Goal: Information Seeking & Learning: Learn about a topic

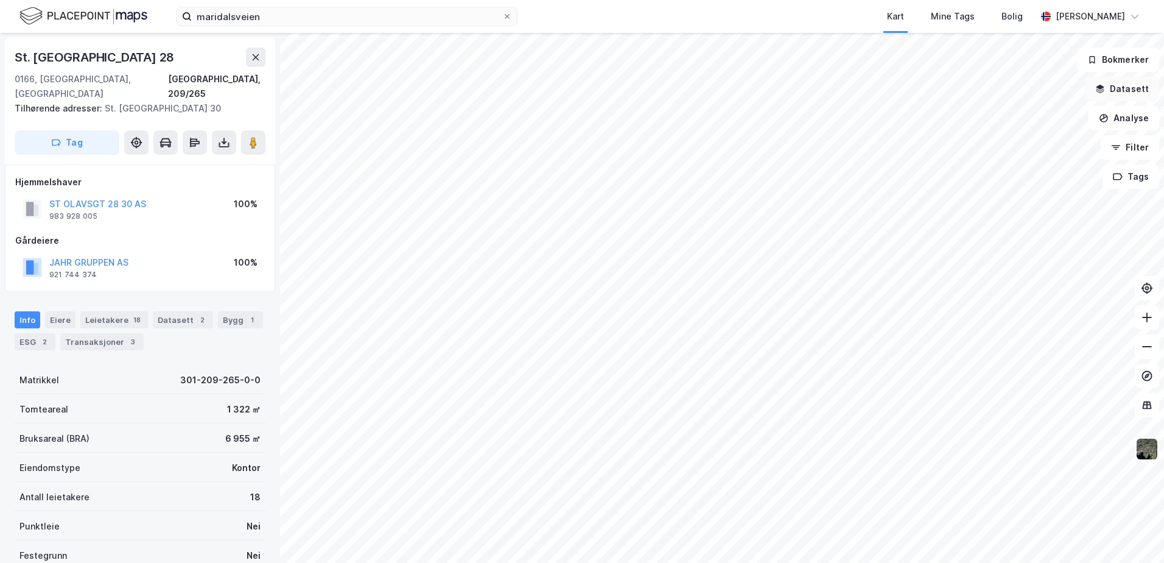
click at [1123, 88] on button "Datasett" at bounding box center [1122, 89] width 74 height 24
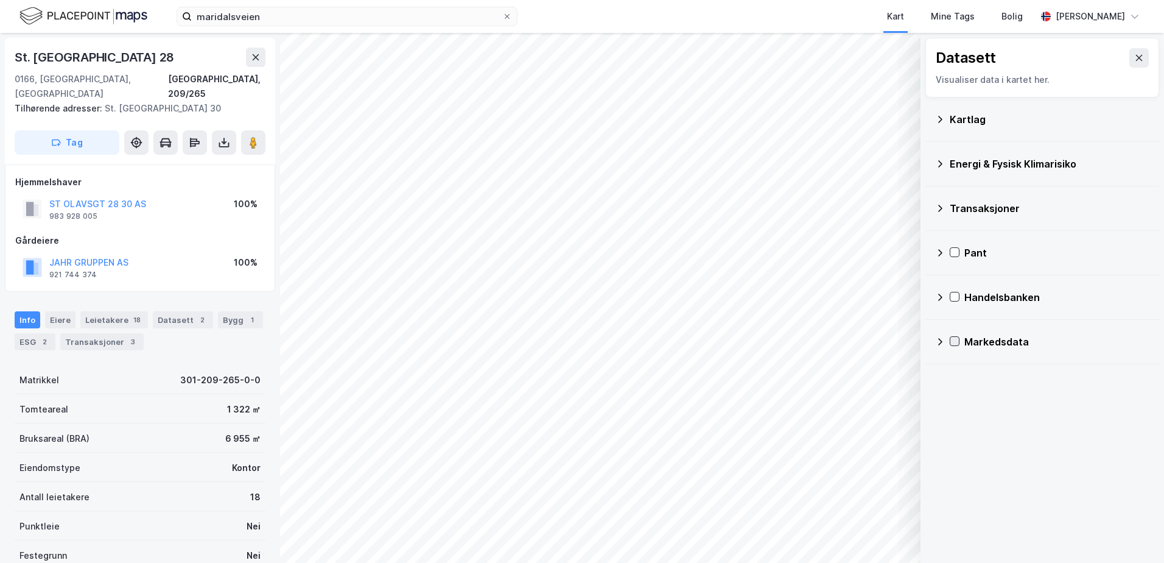
click at [958, 342] on icon at bounding box center [954, 341] width 9 height 9
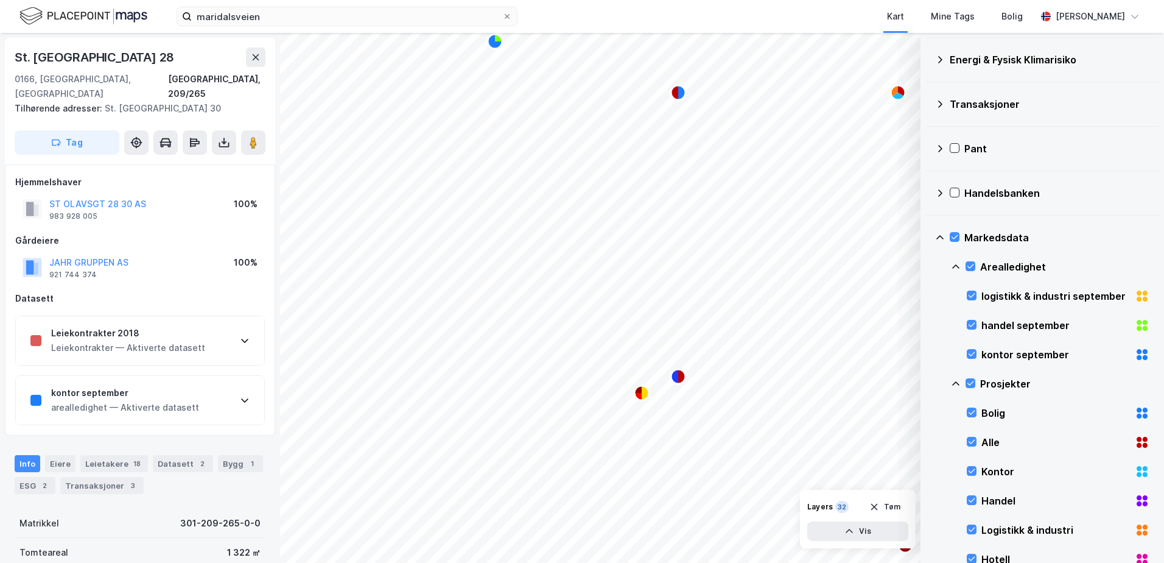
scroll to position [61, 0]
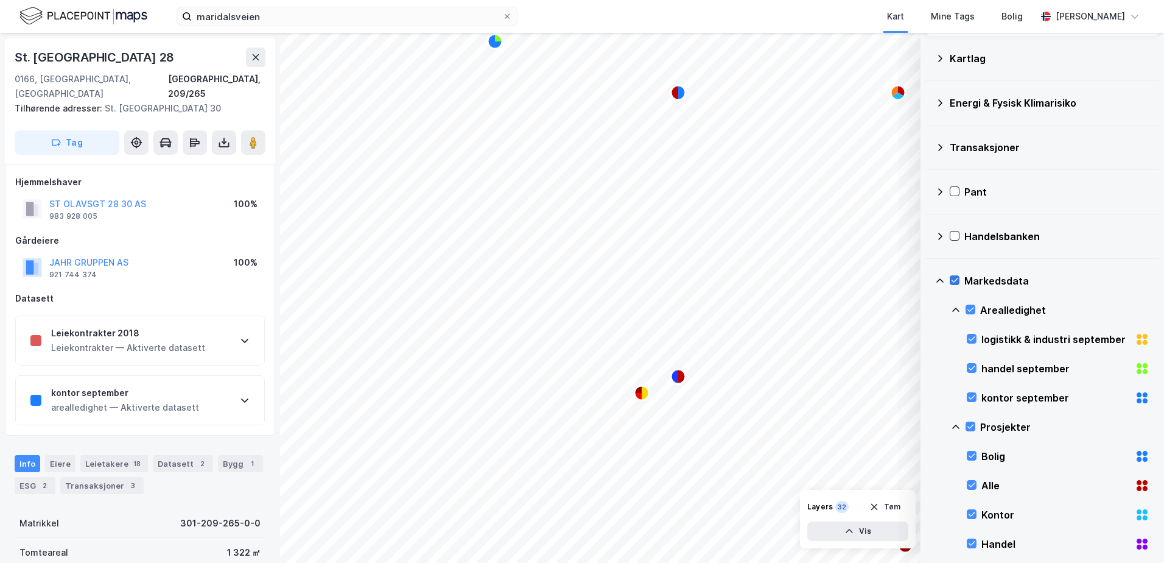
click at [958, 279] on icon at bounding box center [955, 280] width 7 height 4
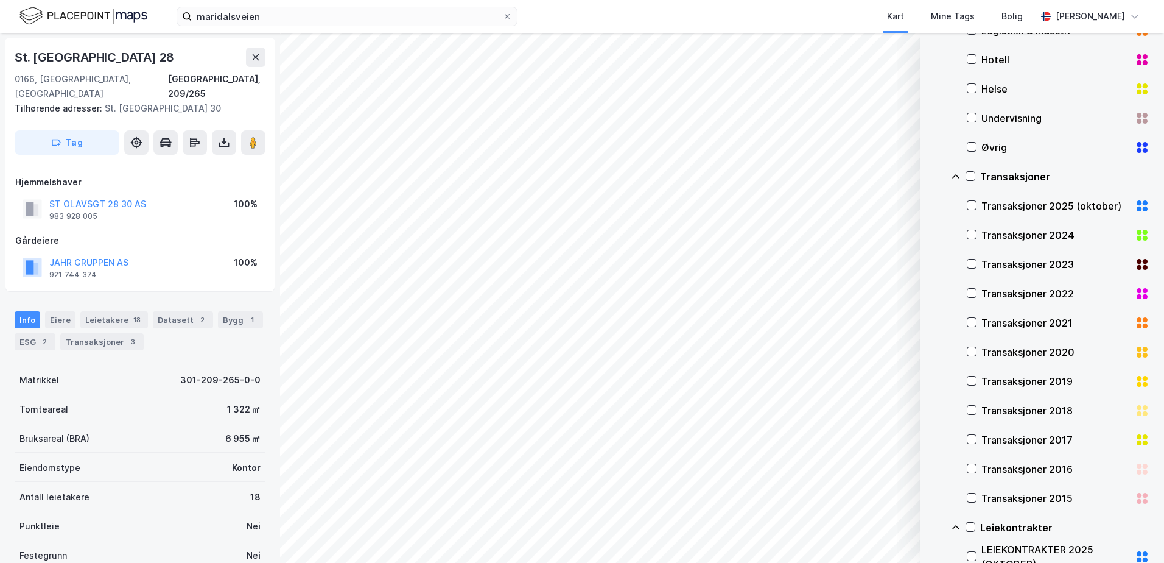
scroll to position [609, 0]
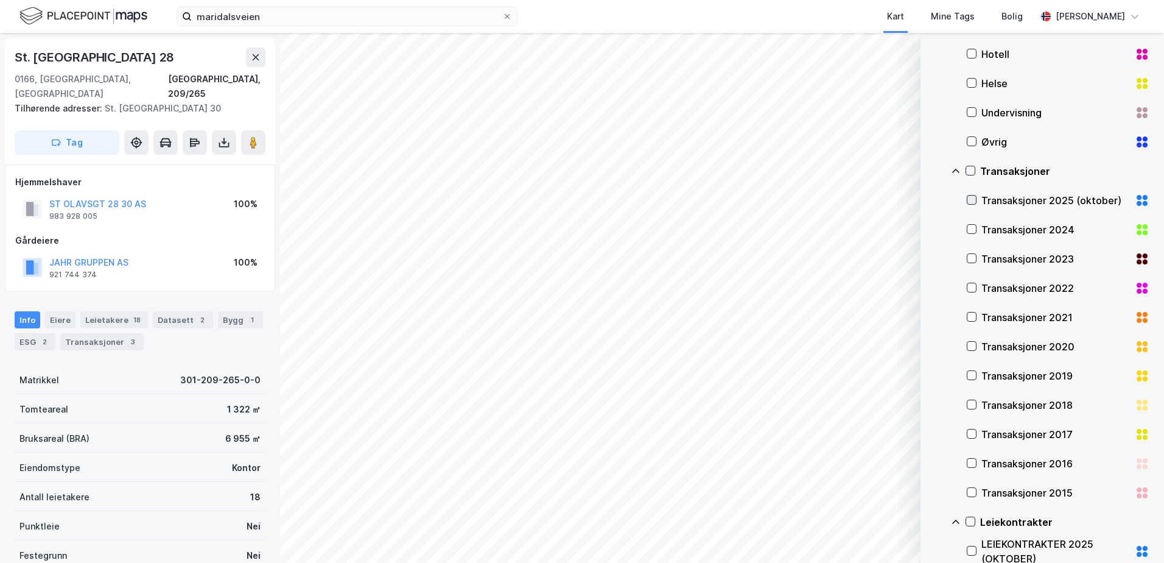
click at [970, 200] on icon at bounding box center [971, 199] width 9 height 9
click at [972, 229] on icon at bounding box center [971, 229] width 9 height 9
click at [973, 259] on icon at bounding box center [972, 258] width 7 height 4
click at [970, 285] on icon at bounding box center [971, 287] width 9 height 9
click at [968, 318] on icon at bounding box center [971, 316] width 9 height 9
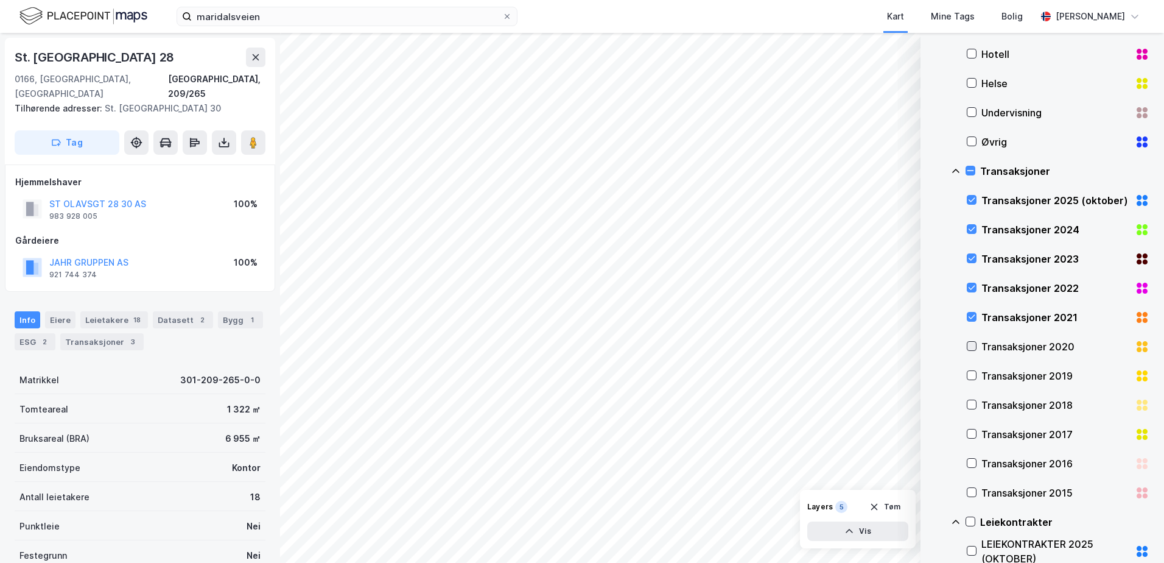
click at [973, 341] on div at bounding box center [972, 346] width 10 height 10
click at [970, 372] on icon at bounding box center [971, 375] width 9 height 9
click at [639, 392] on icon "Map marker" at bounding box center [641, 392] width 15 height 15
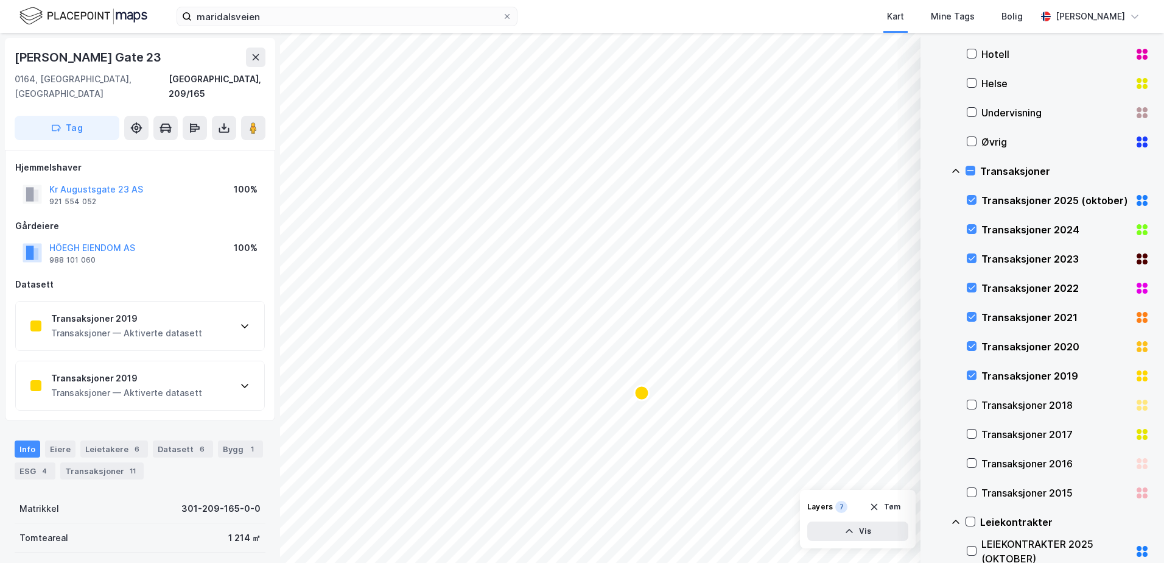
click at [99, 326] on div "Transaksjoner — Aktiverte datasett" at bounding box center [126, 333] width 151 height 15
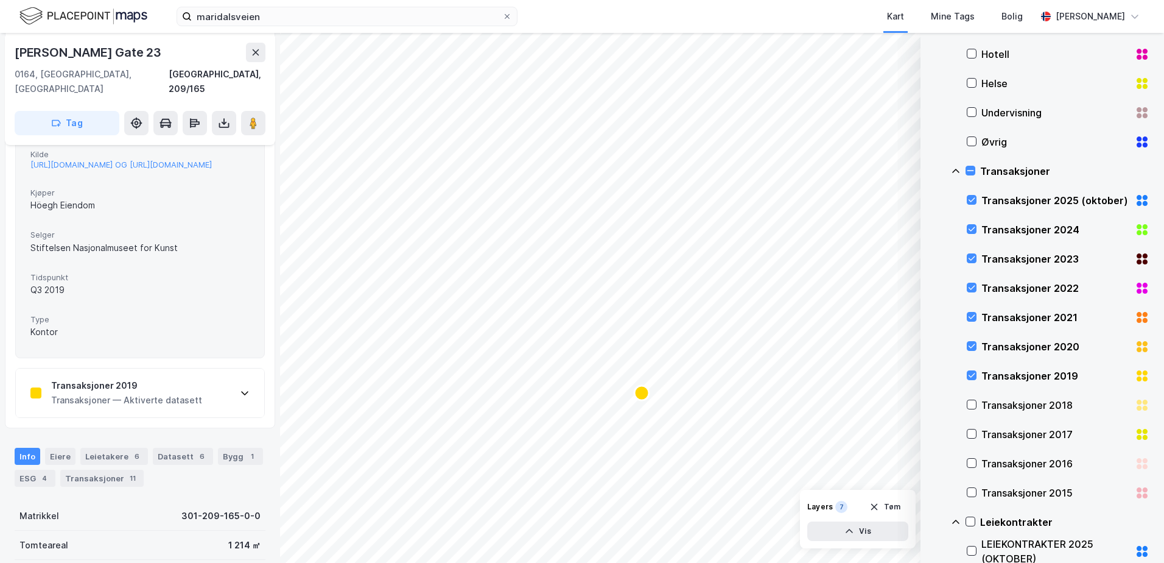
scroll to position [365, 0]
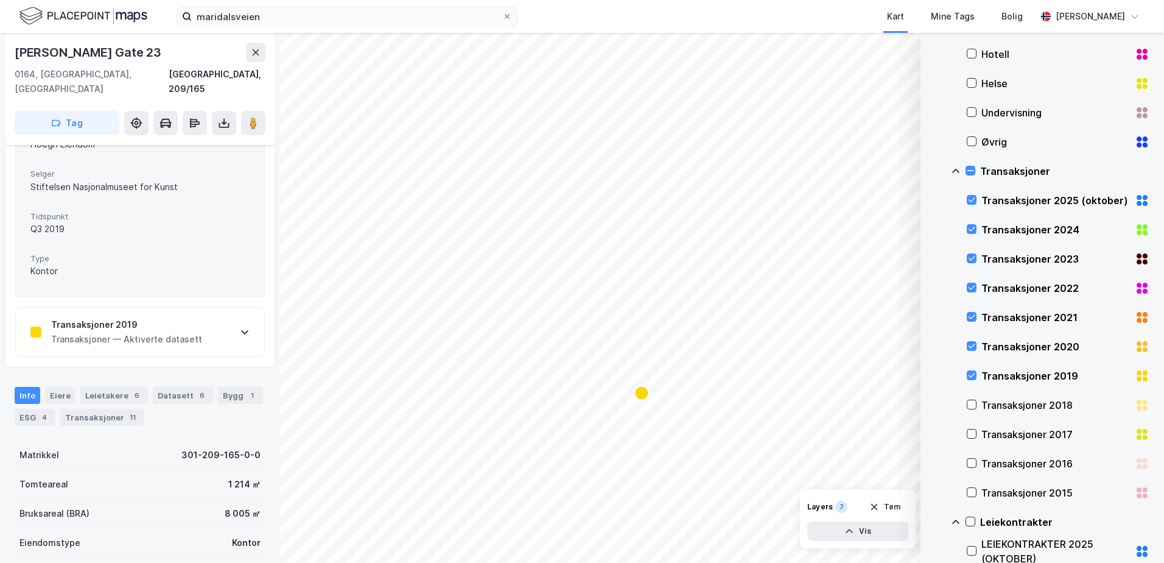
click at [105, 341] on div "Transaksjoner — Aktiverte datasett" at bounding box center [126, 339] width 151 height 15
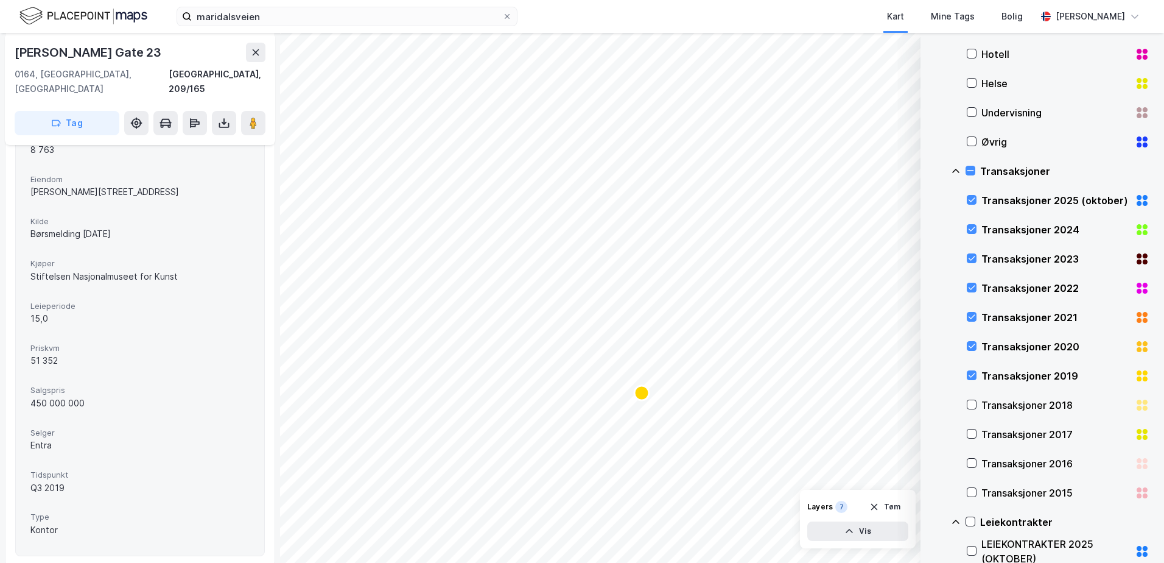
scroll to position [244, 0]
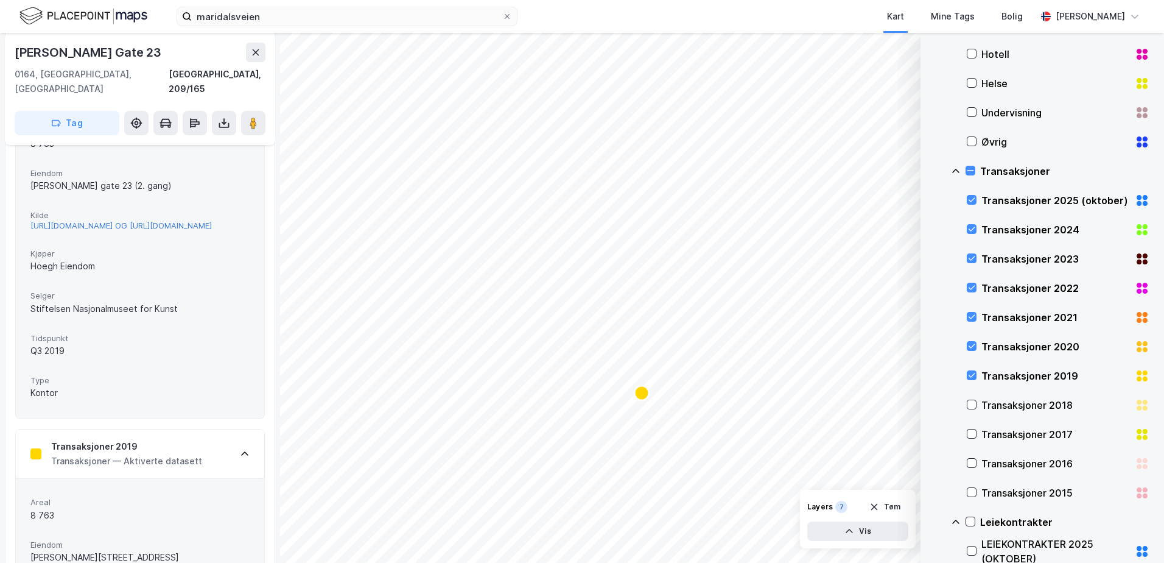
click at [76, 220] on div "[URL][DOMAIN_NAME] OG [URL][DOMAIN_NAME]" at bounding box center [120, 225] width 181 height 10
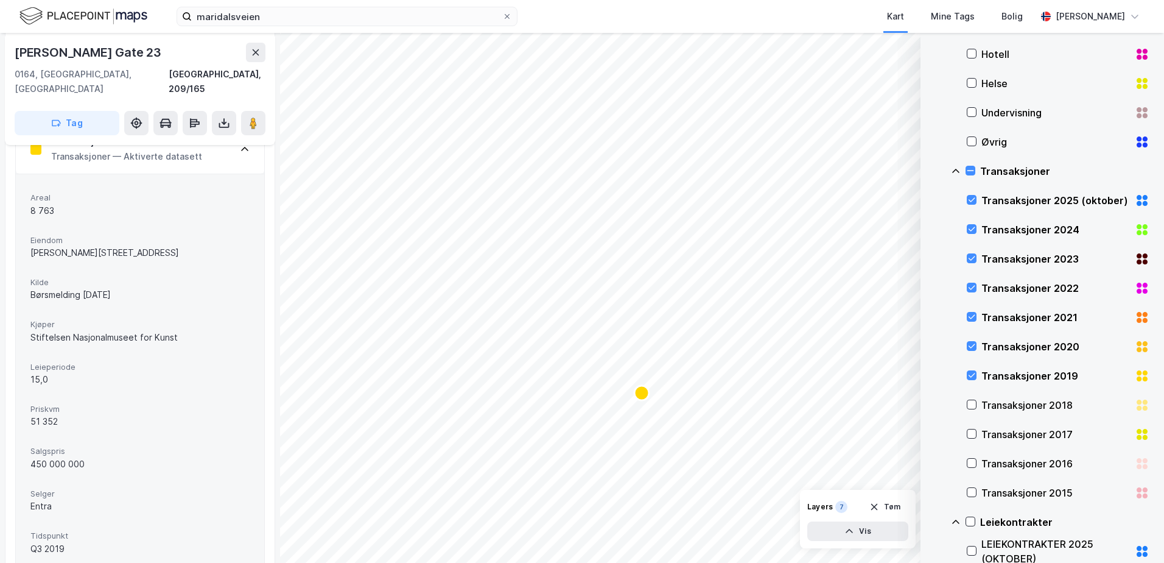
scroll to position [852, 0]
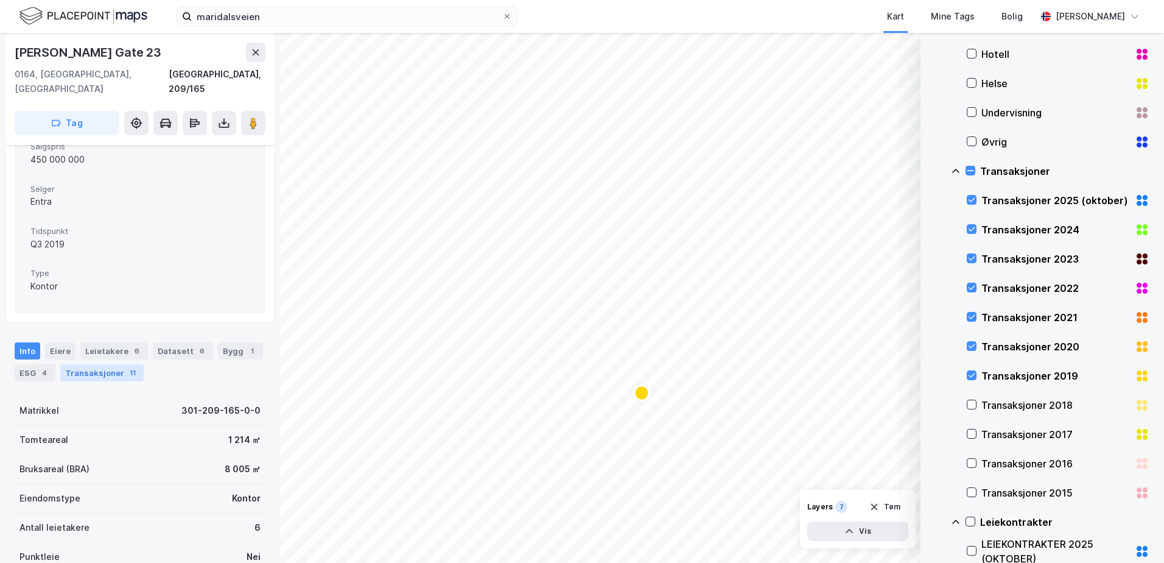
click at [113, 381] on div "Transaksjoner 11" at bounding box center [101, 372] width 83 height 17
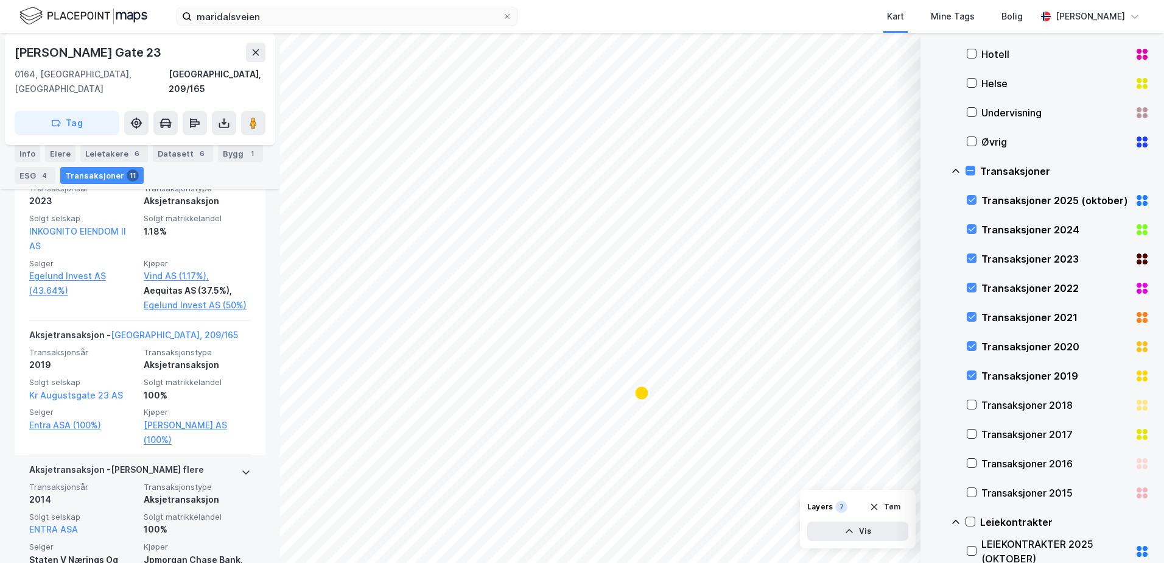
scroll to position [1468, 0]
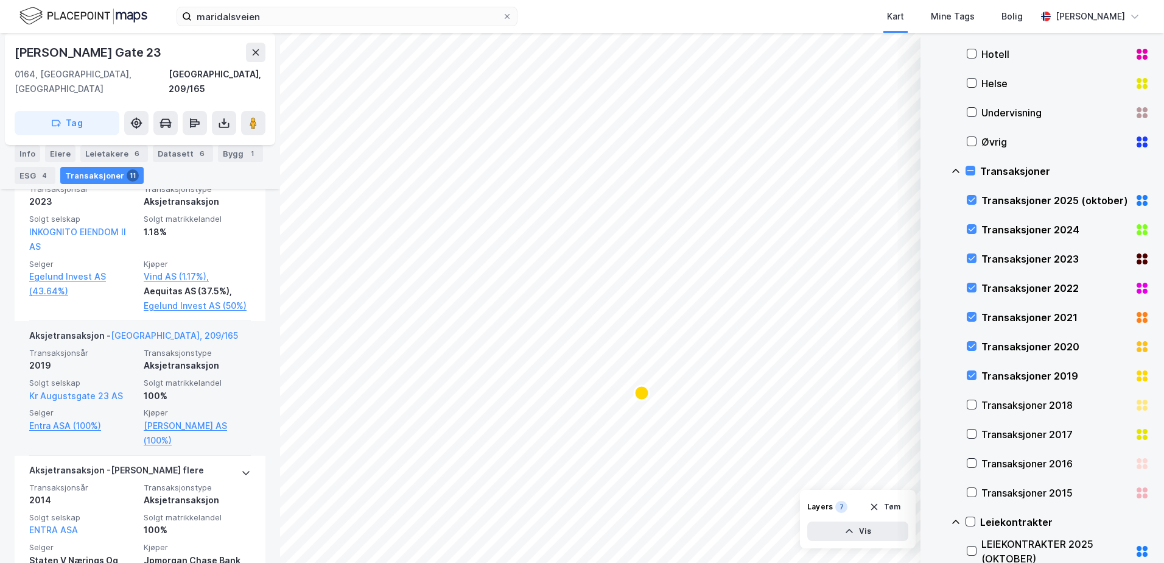
click at [220, 354] on span "Transaksjonstype" at bounding box center [197, 353] width 107 height 10
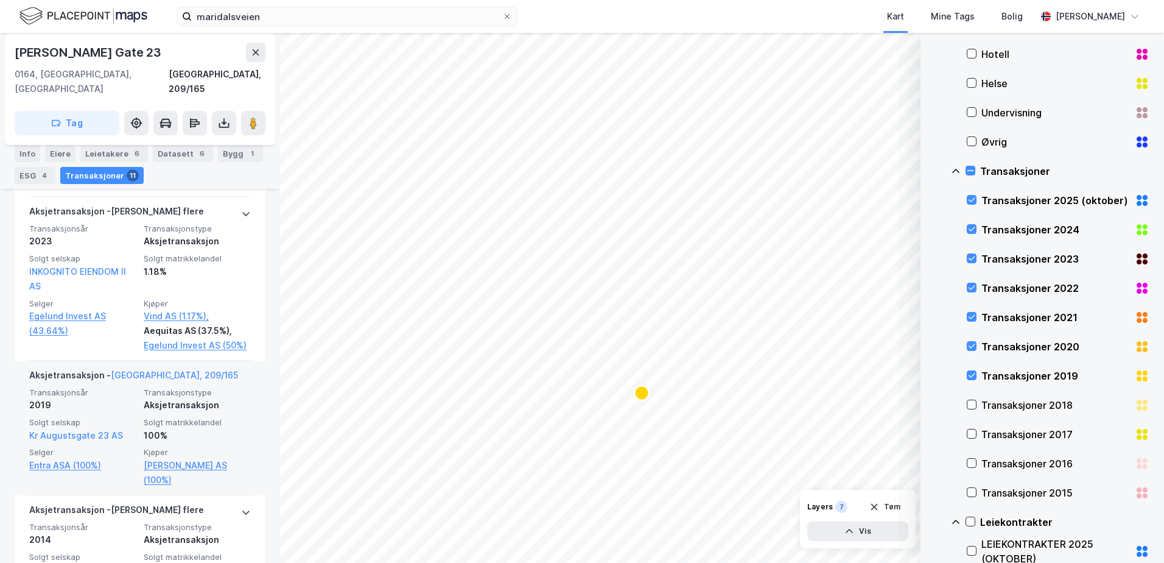
scroll to position [1407, 0]
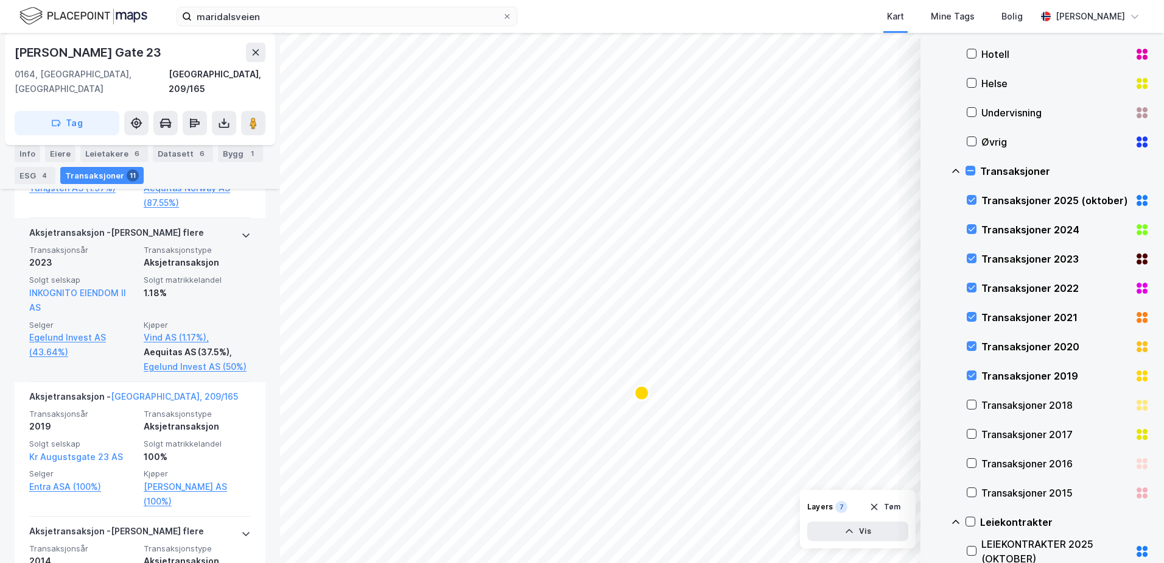
click at [192, 314] on div "Solgt matrikkelandel 1.18%" at bounding box center [197, 295] width 107 height 40
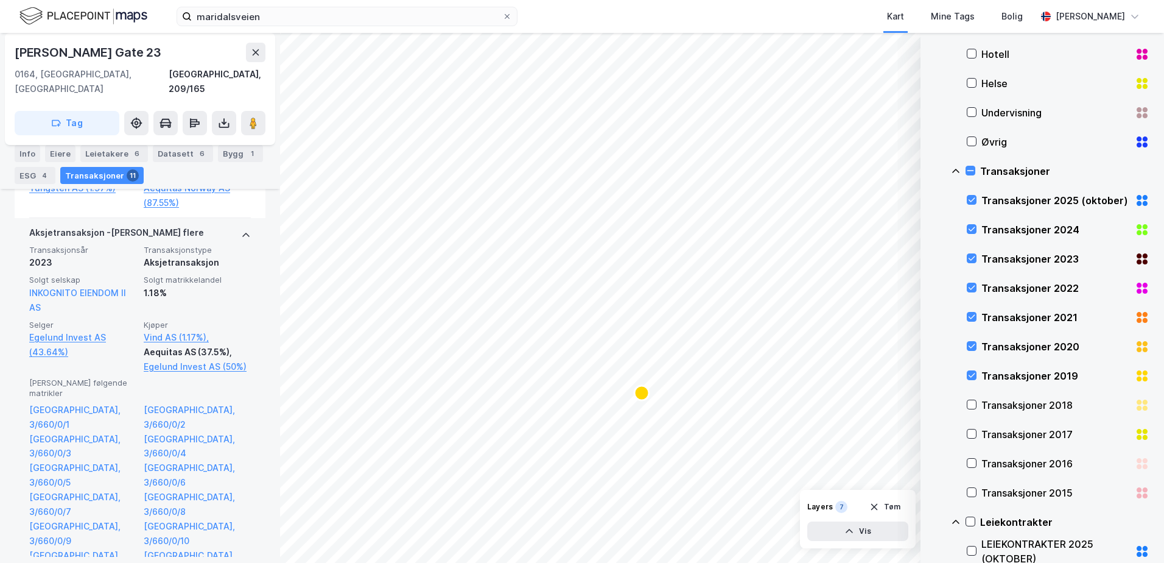
click at [192, 314] on div "Solgt matrikkelandel 1.18%" at bounding box center [197, 295] width 107 height 40
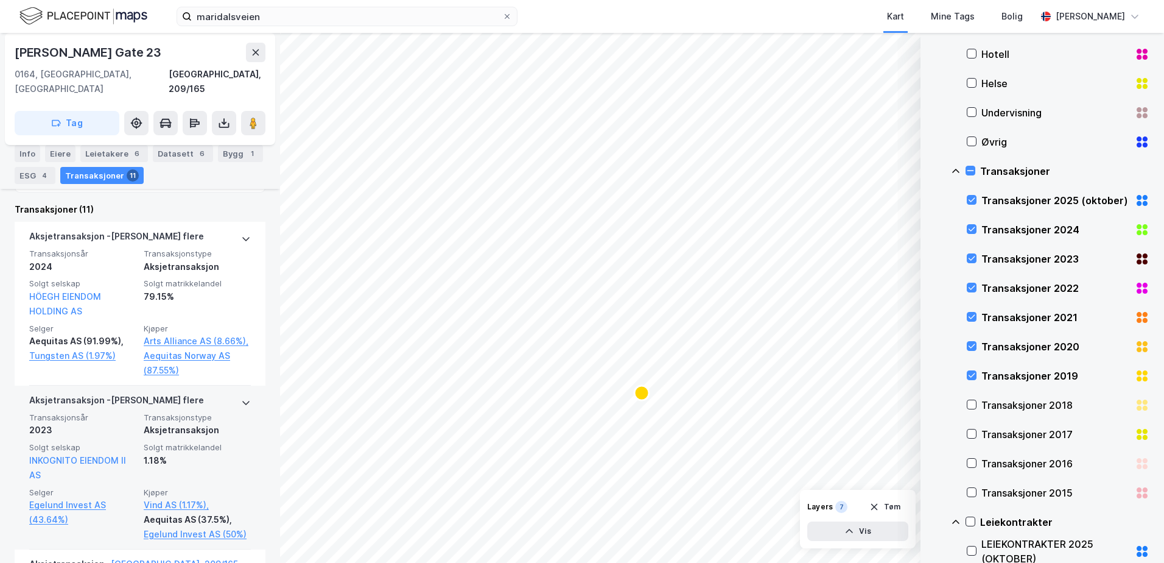
scroll to position [1224, 0]
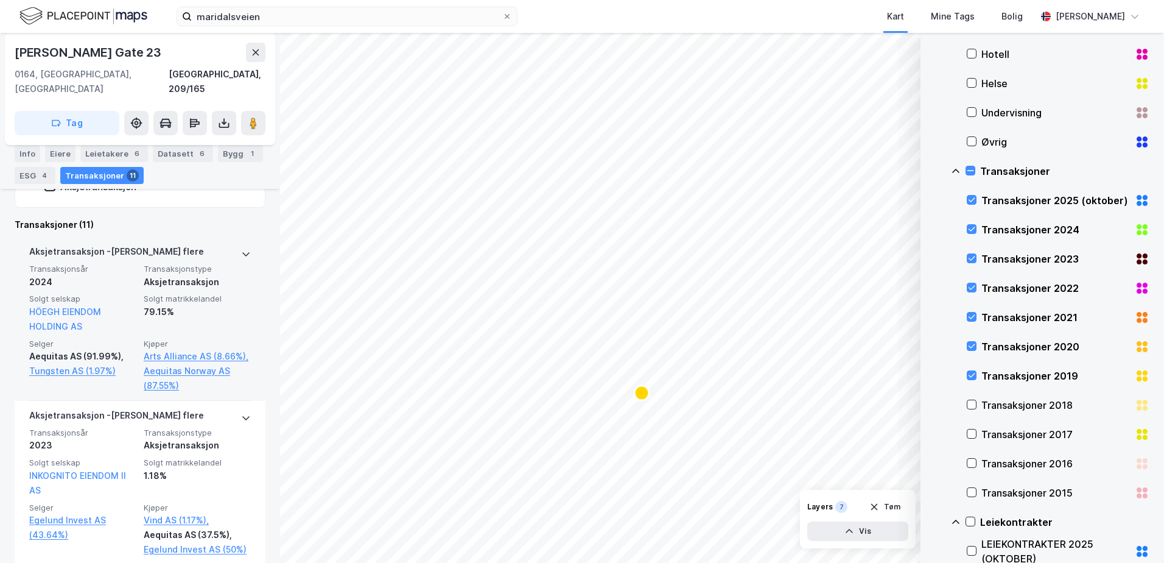
click at [194, 314] on div "79.15%" at bounding box center [197, 311] width 107 height 15
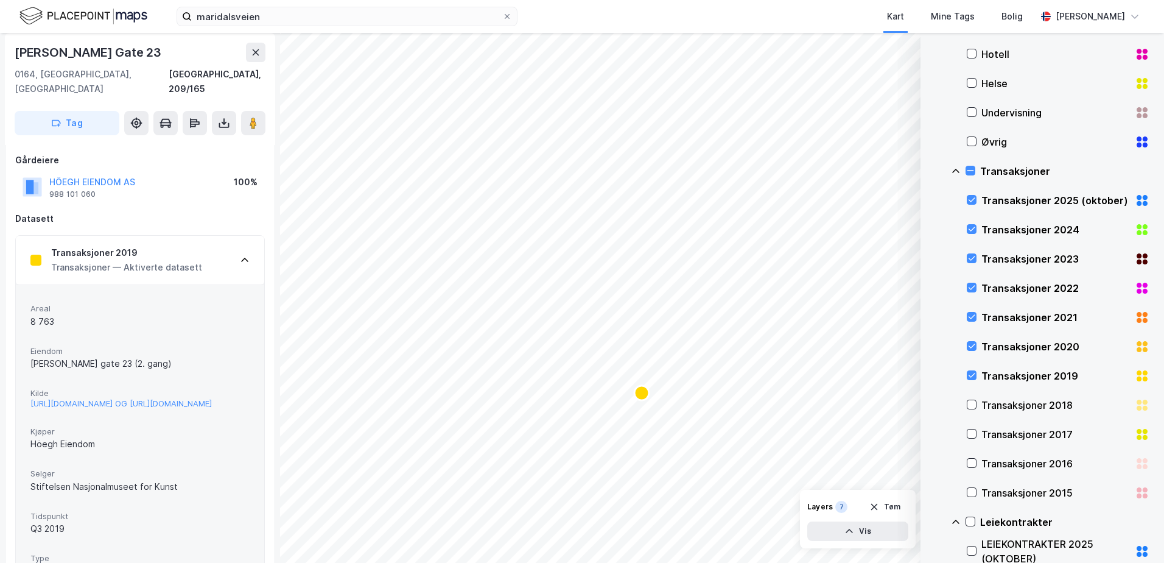
scroll to position [0, 0]
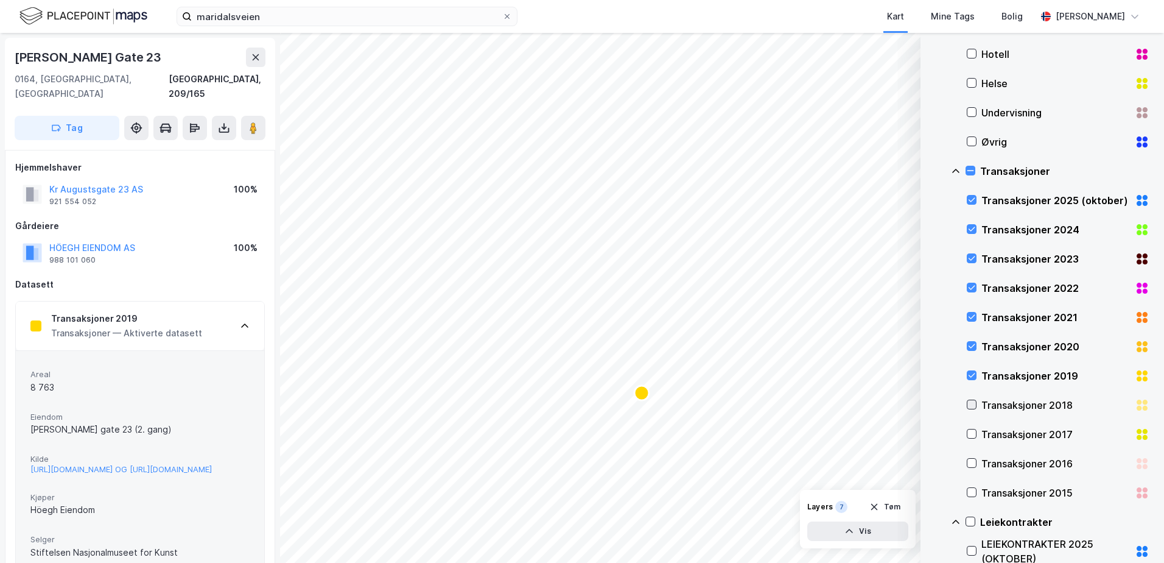
click at [972, 404] on icon at bounding box center [971, 404] width 9 height 9
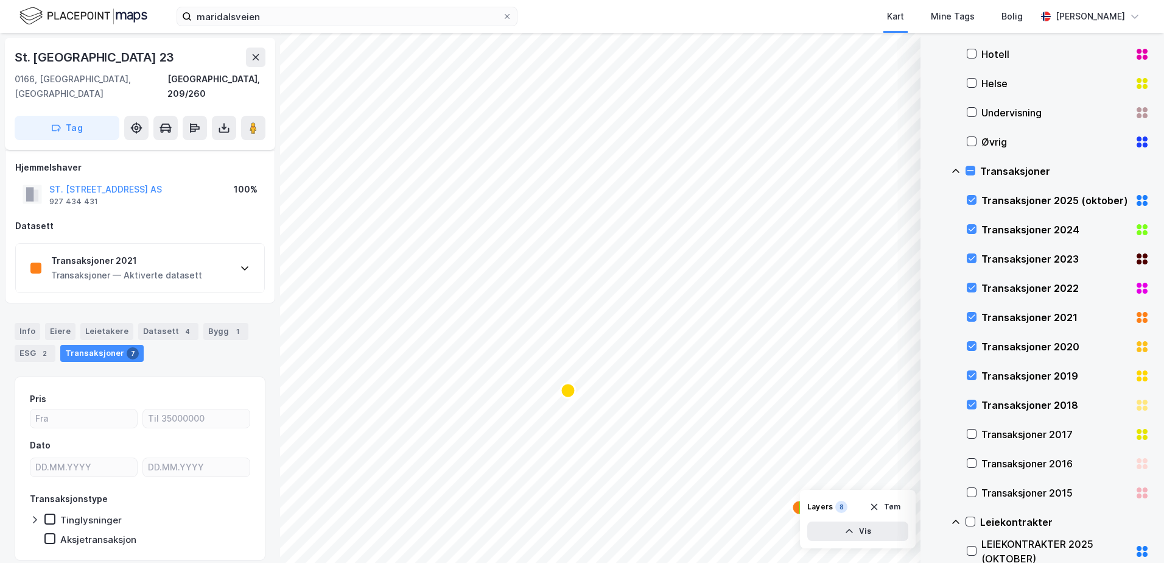
scroll to position [27, 0]
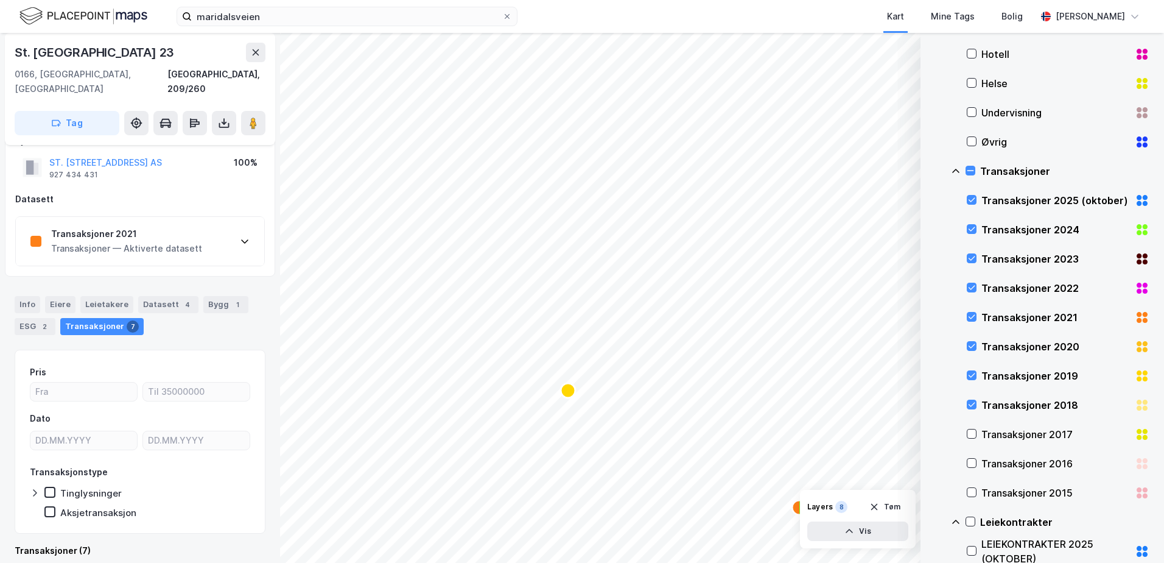
click at [193, 242] on div "Transaksjoner 2021 Transaksjoner — Aktiverte datasett" at bounding box center [140, 241] width 248 height 49
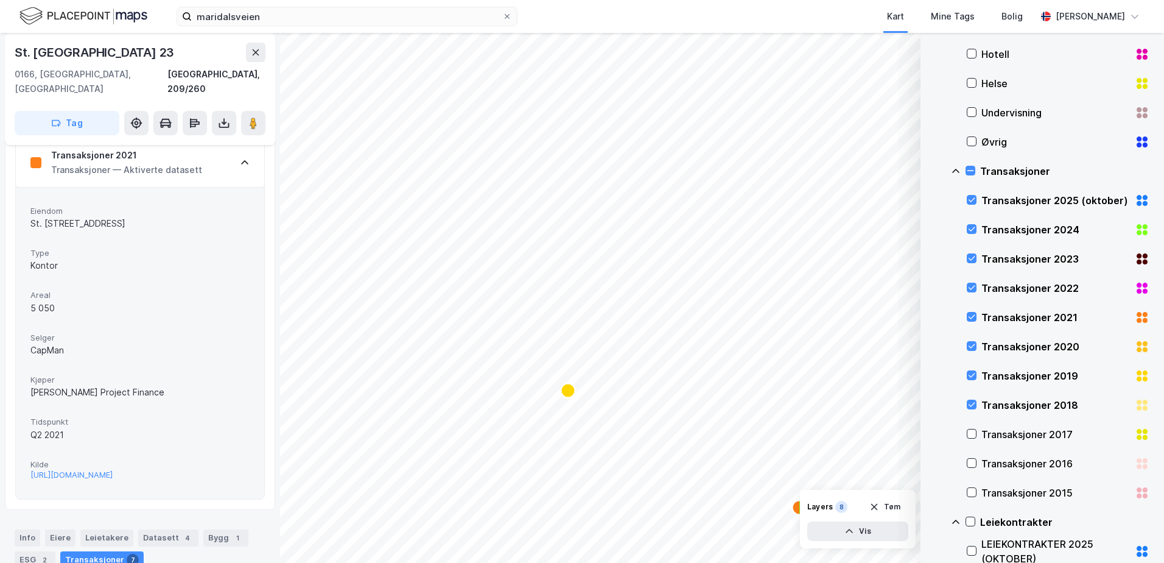
scroll to position [88, 0]
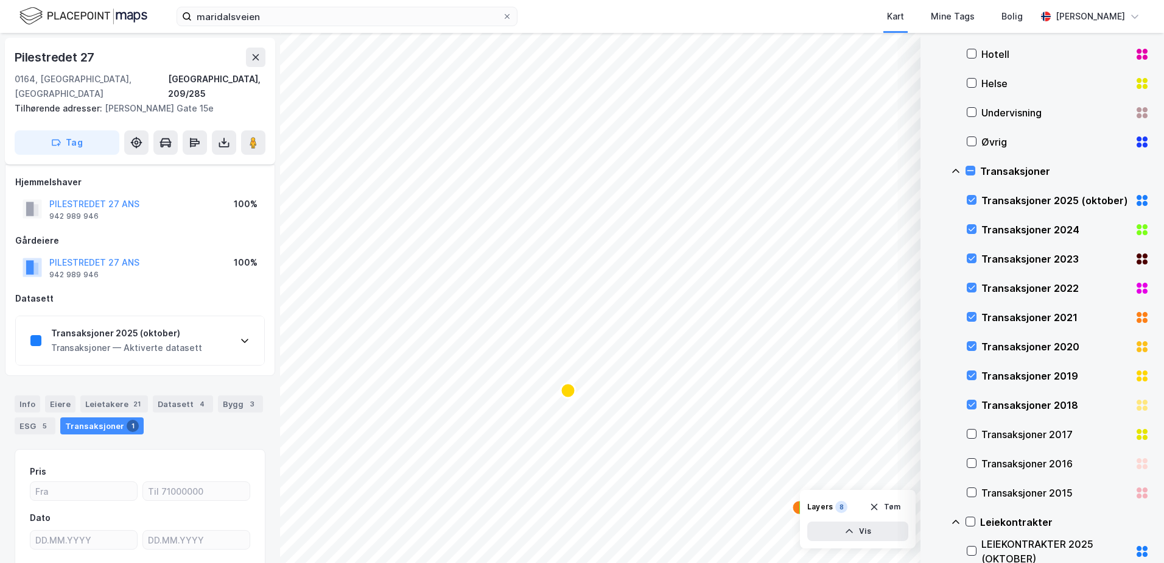
scroll to position [88, 0]
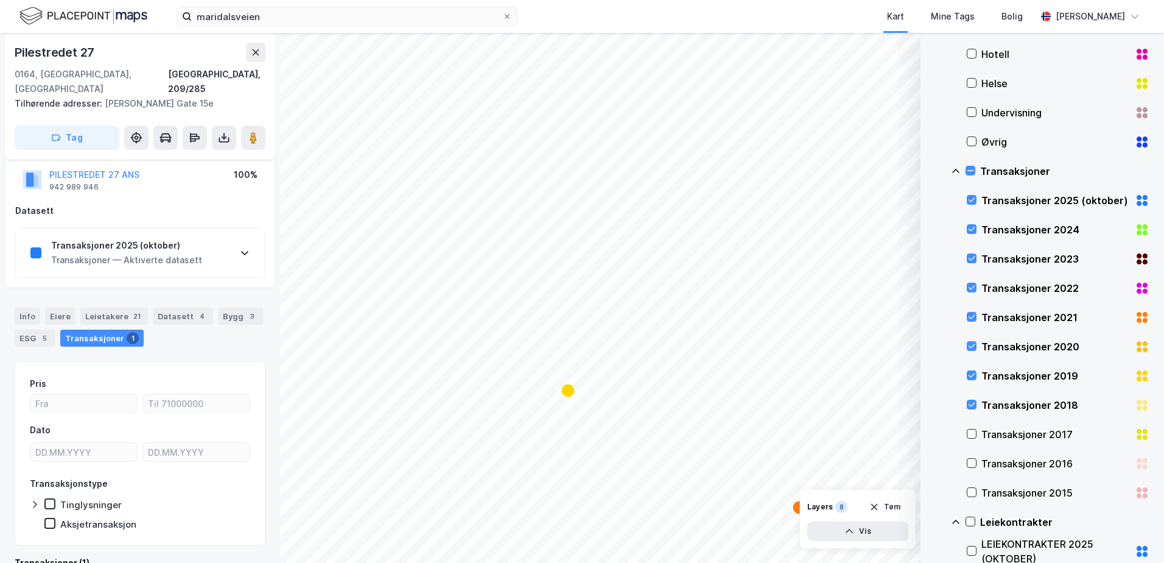
click at [165, 238] on div "Transaksjoner 2025 (oktober)" at bounding box center [126, 245] width 151 height 15
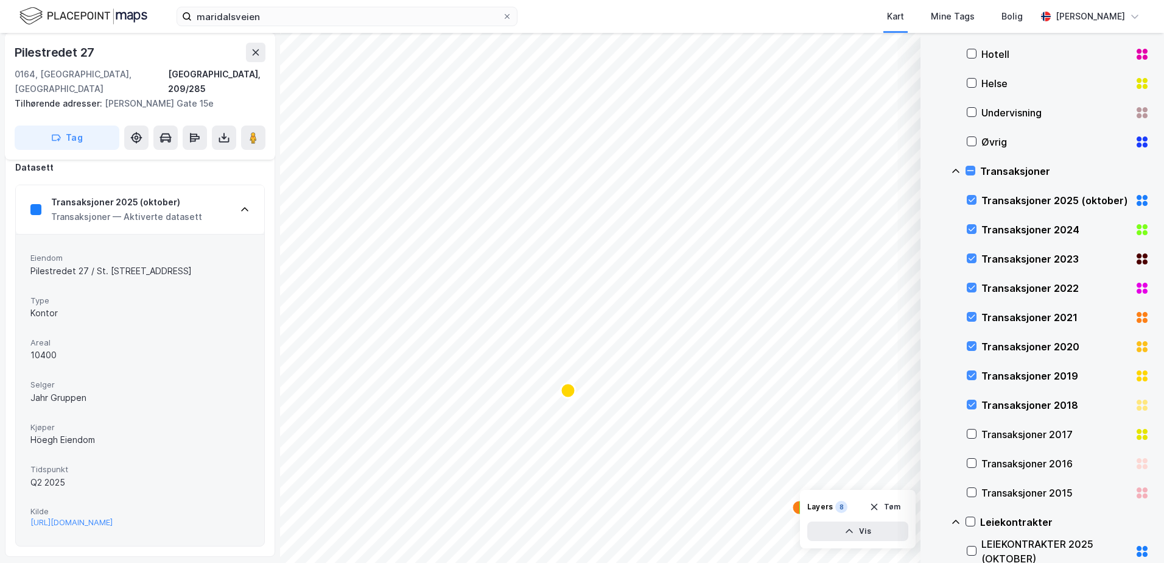
scroll to position [149, 0]
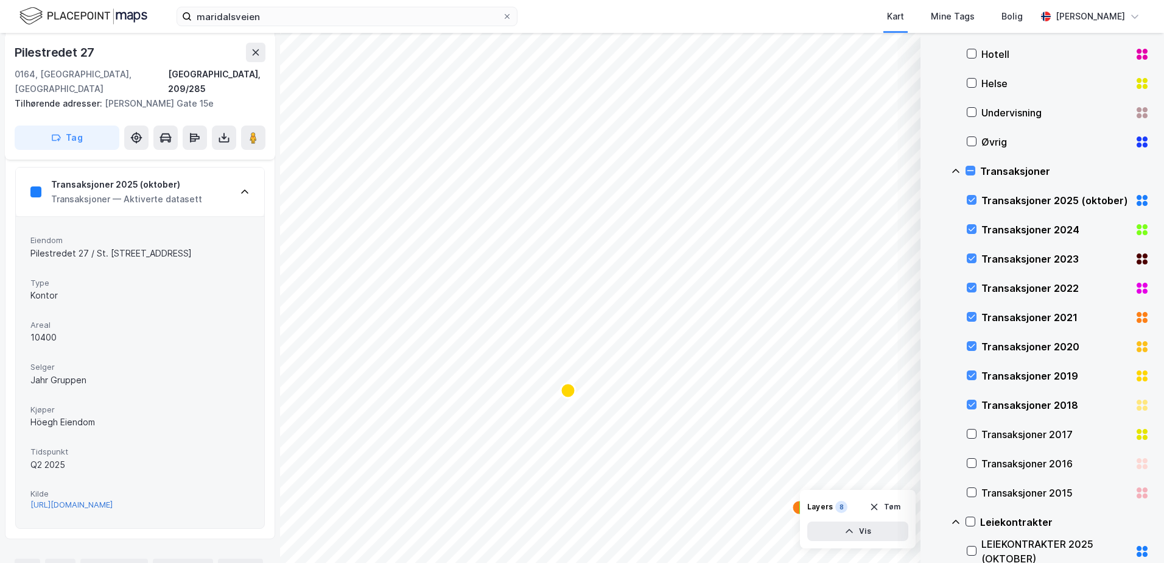
click at [113, 499] on div "[URL][DOMAIN_NAME]" at bounding box center [71, 504] width 82 height 10
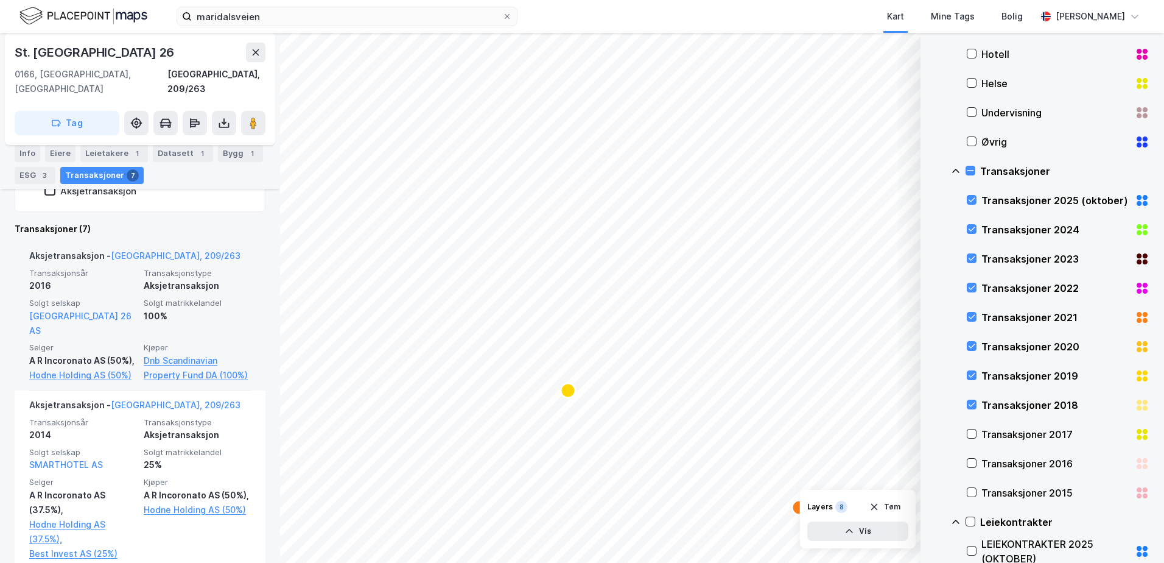
scroll to position [306, 0]
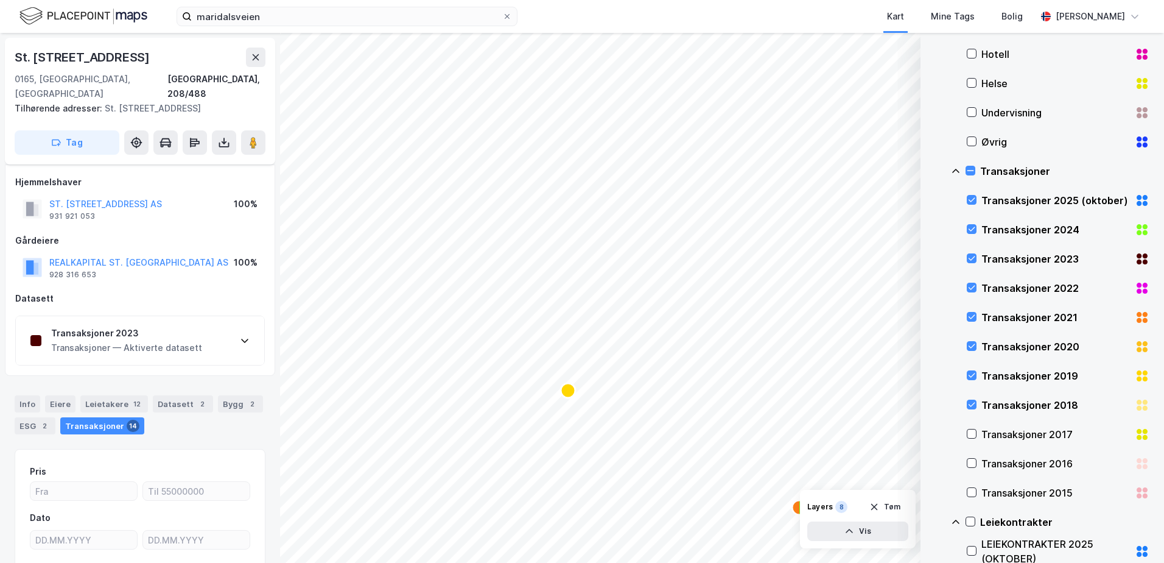
scroll to position [100, 0]
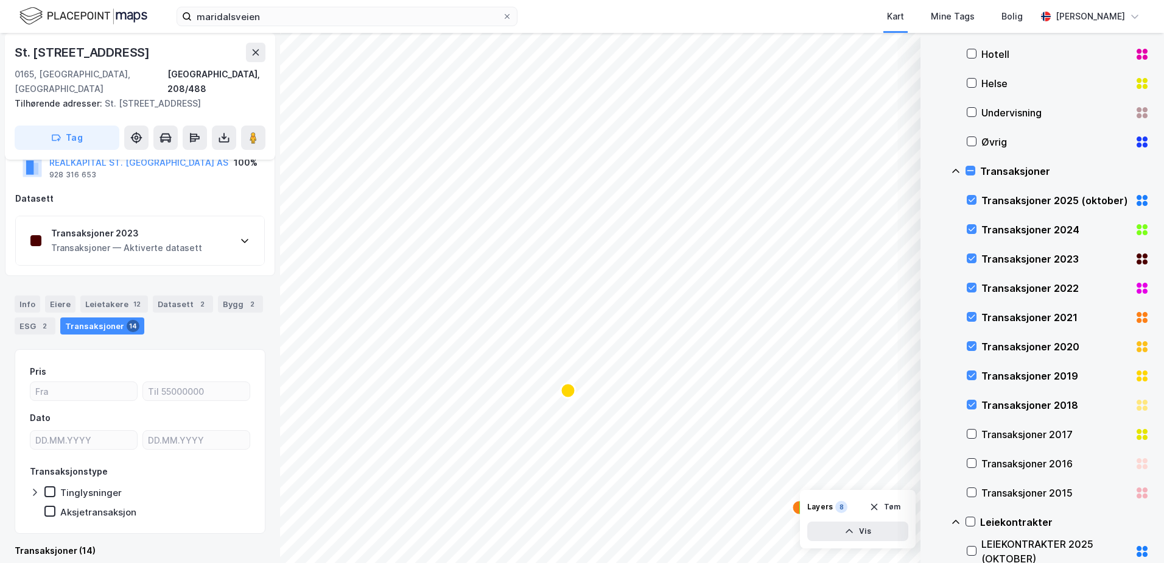
click at [172, 240] on div "Transaksjoner — Aktiverte datasett" at bounding box center [126, 247] width 151 height 15
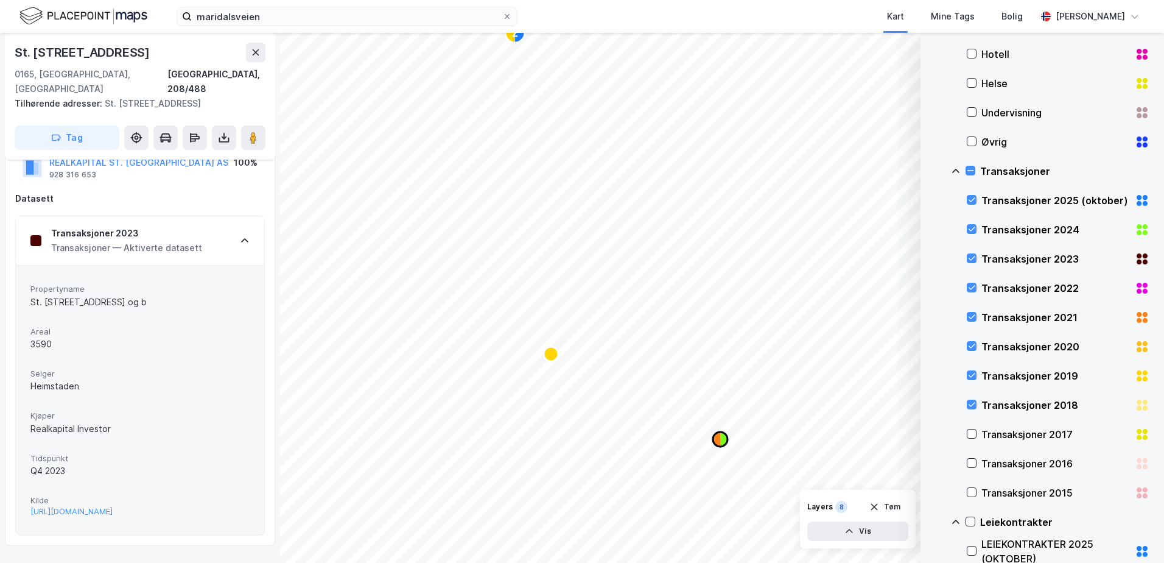
click at [721, 442] on icon "Map marker" at bounding box center [723, 439] width 7 height 15
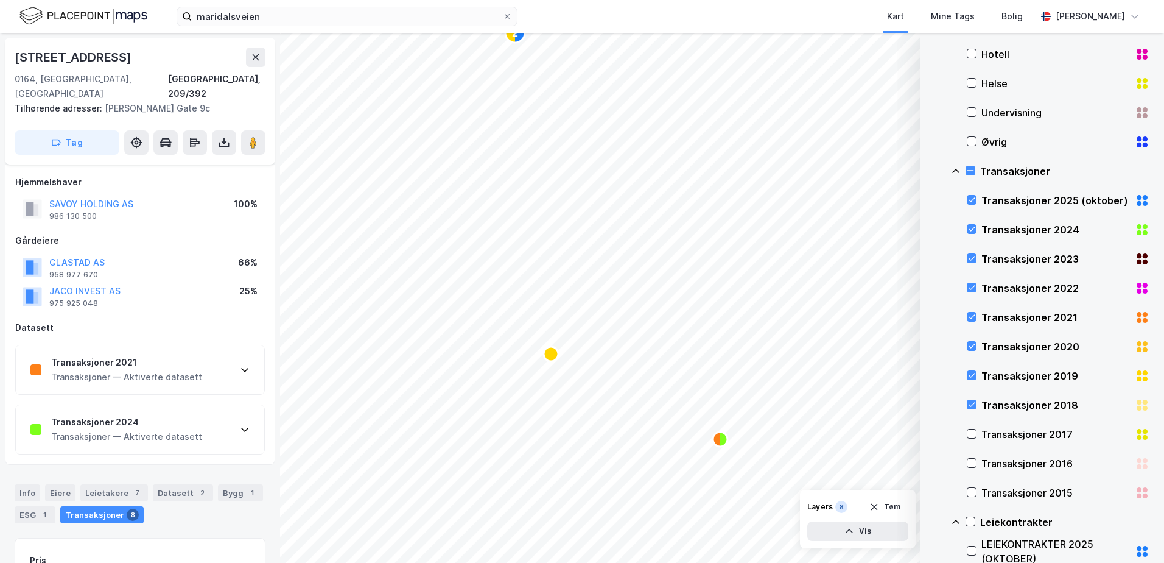
scroll to position [100, 0]
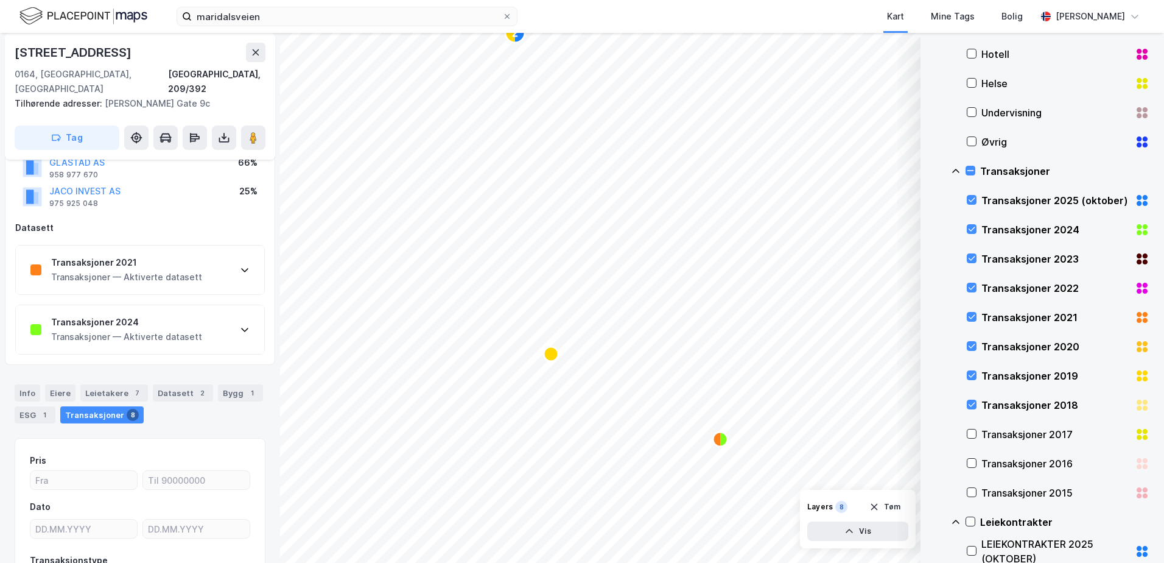
click at [191, 329] on div "Transaksjoner — Aktiverte datasett" at bounding box center [126, 336] width 151 height 15
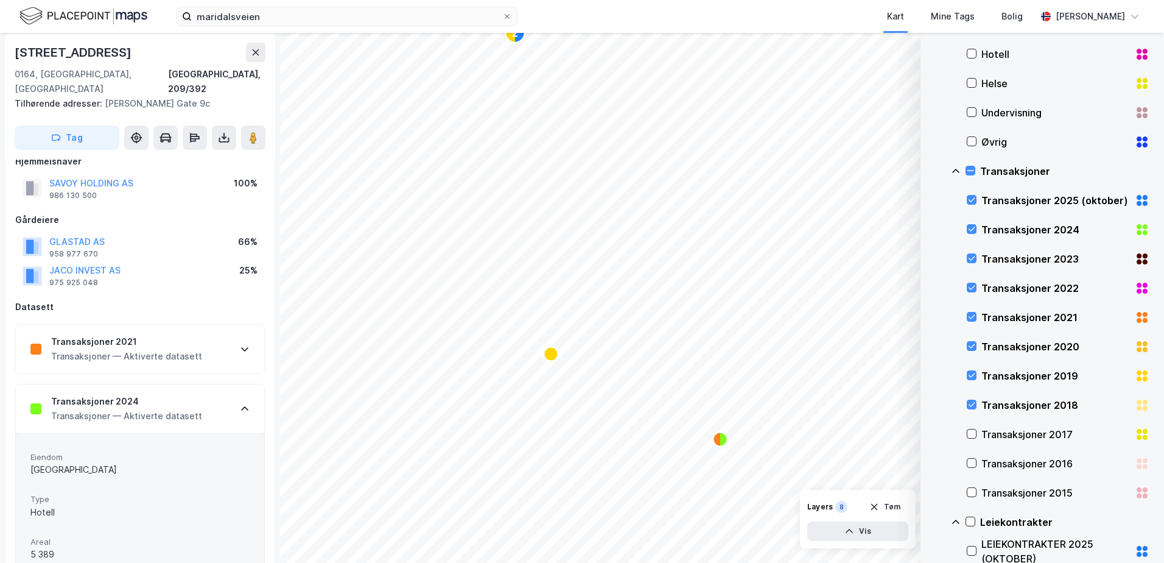
scroll to position [0, 0]
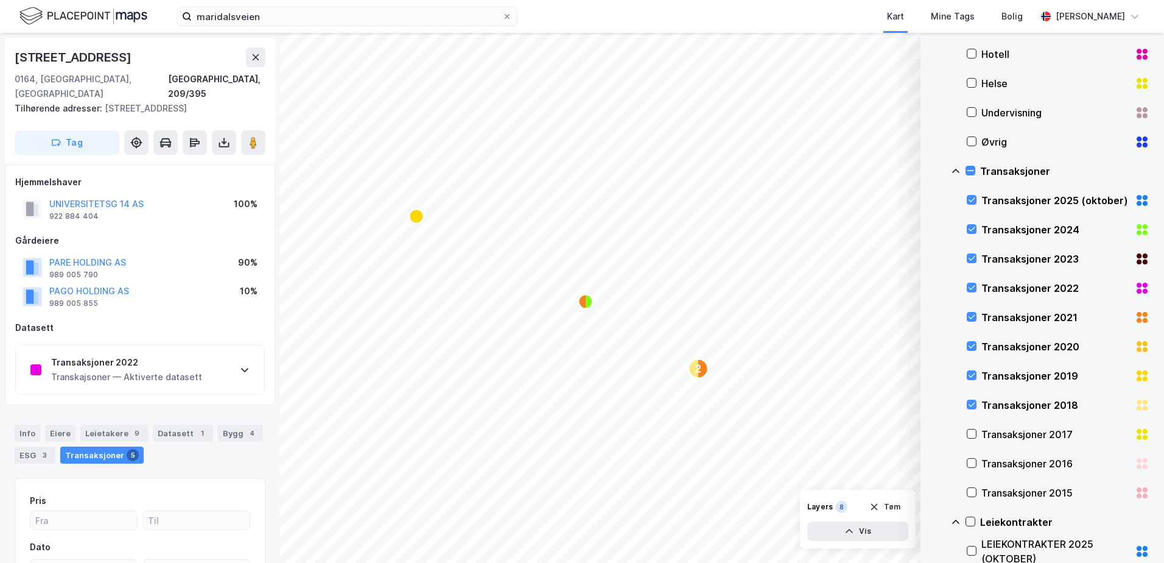
scroll to position [1, 0]
click at [108, 354] on div "Transaksjoner 2022" at bounding box center [126, 361] width 151 height 15
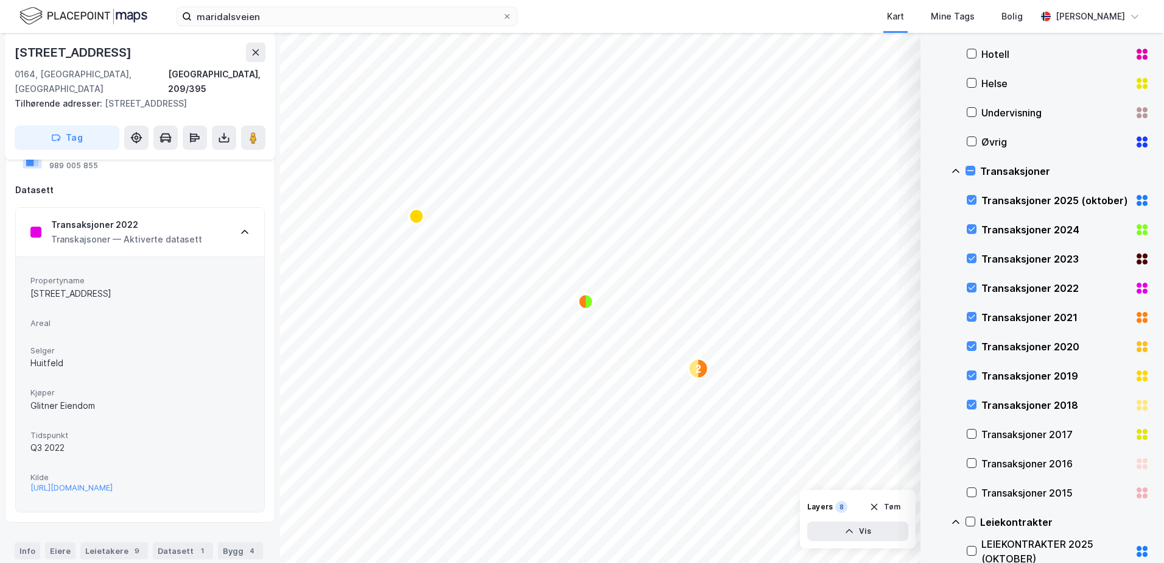
scroll to position [183, 0]
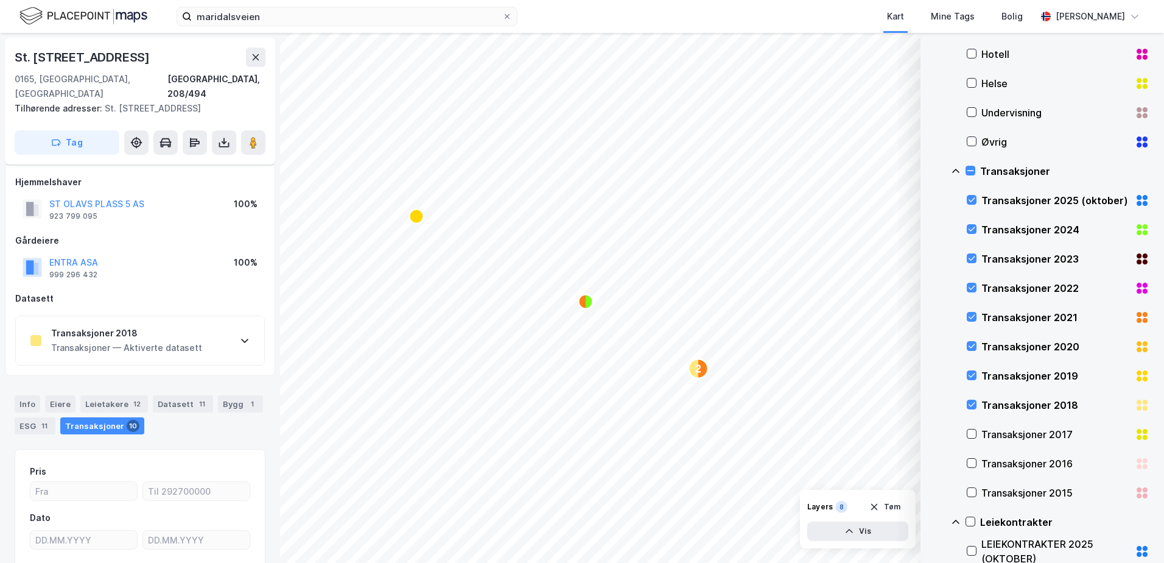
scroll to position [100, 0]
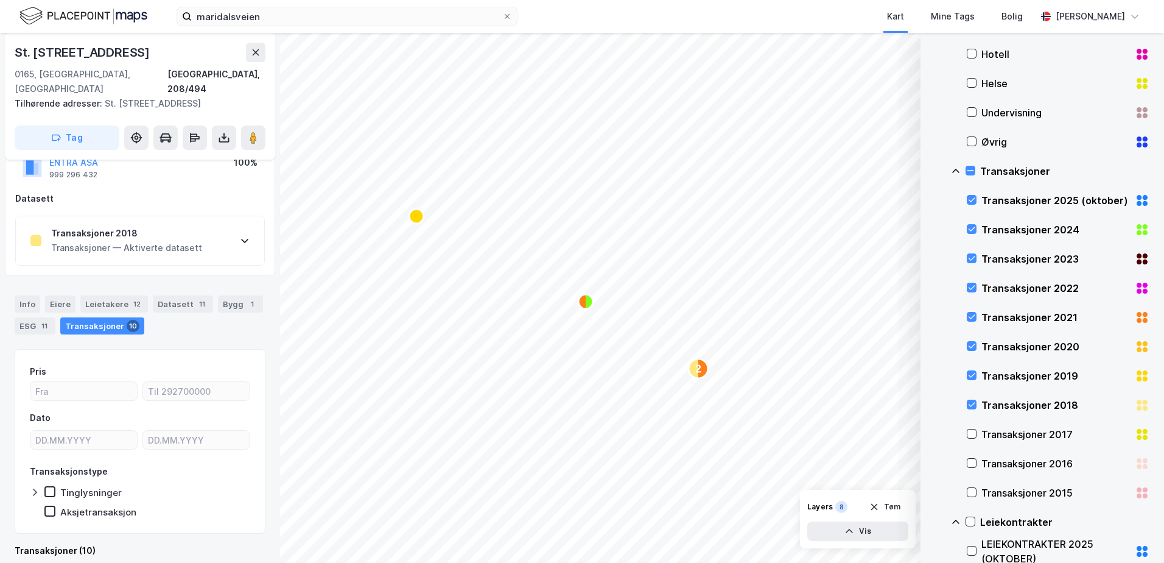
click at [146, 240] on div "Transaksjoner — Aktiverte datasett" at bounding box center [126, 247] width 151 height 15
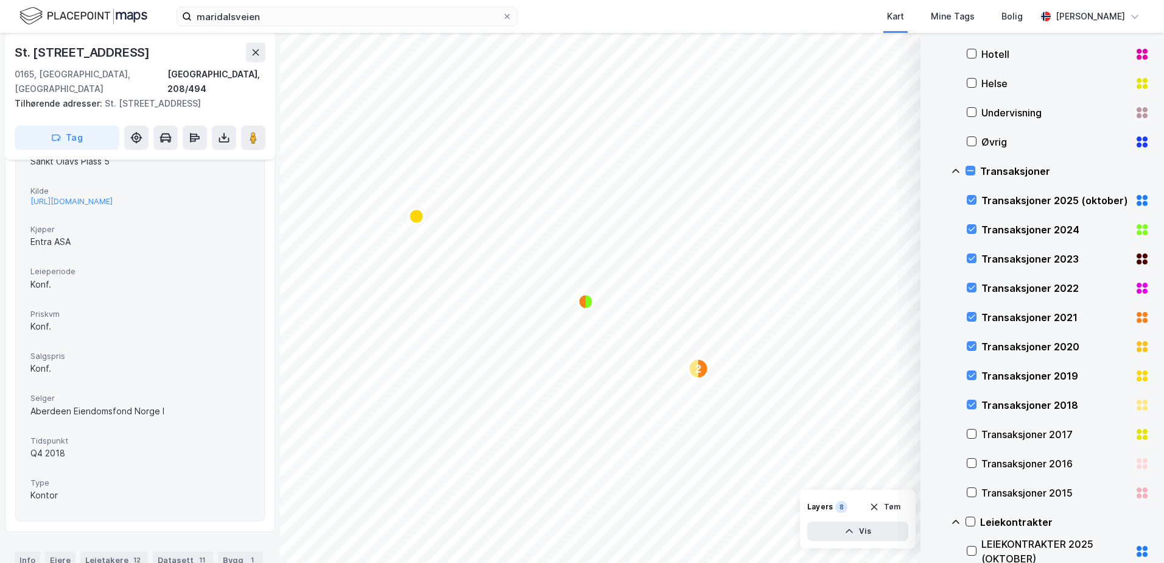
scroll to position [161, 0]
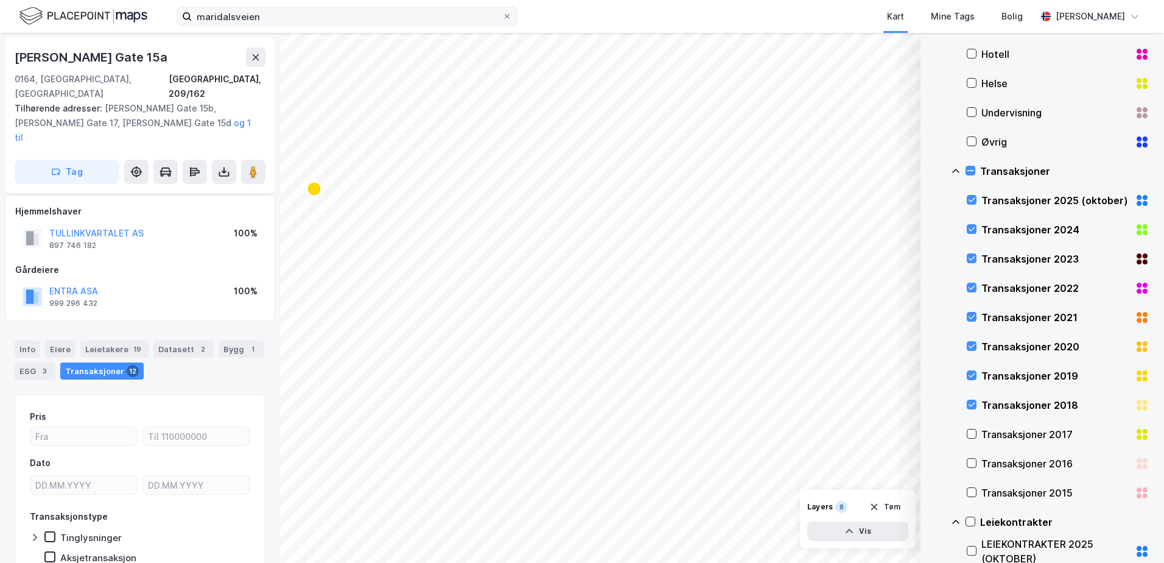
scroll to position [30, 0]
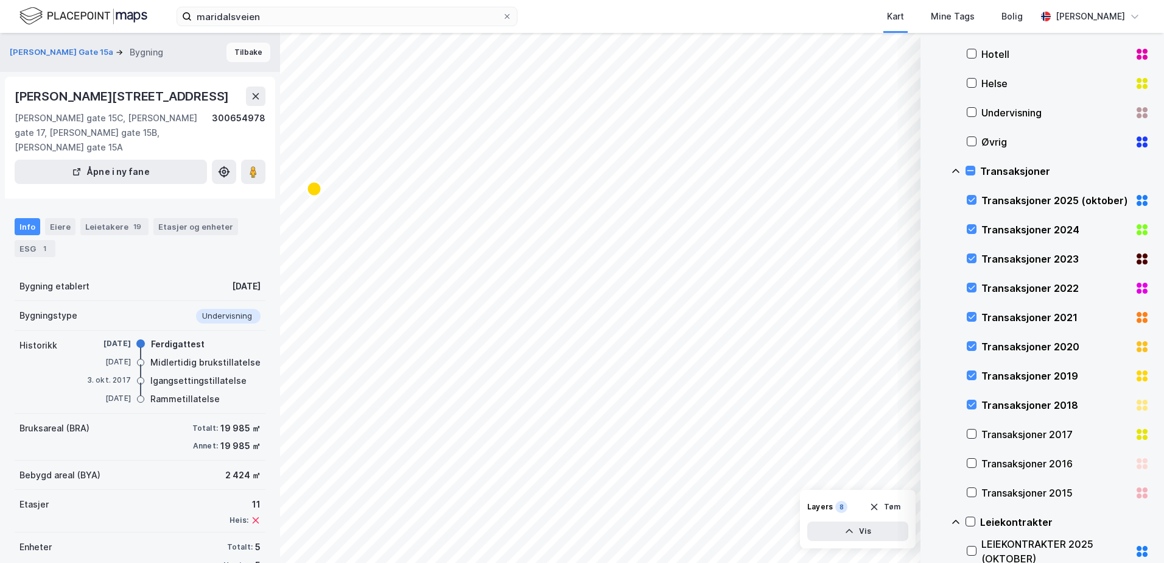
click at [239, 54] on button "Tilbake" at bounding box center [248, 52] width 44 height 19
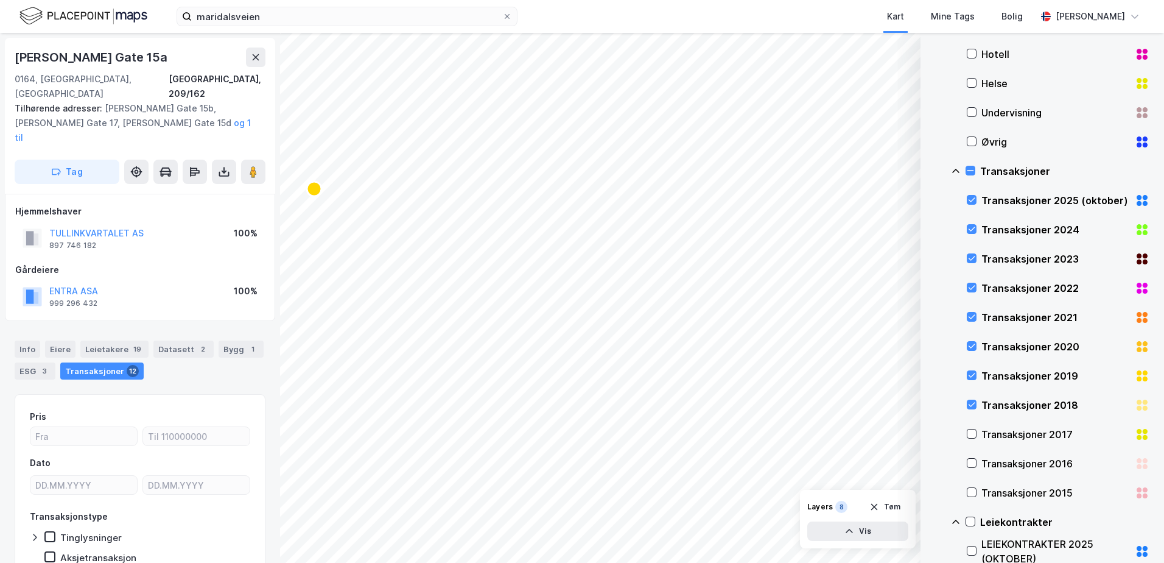
scroll to position [1, 0]
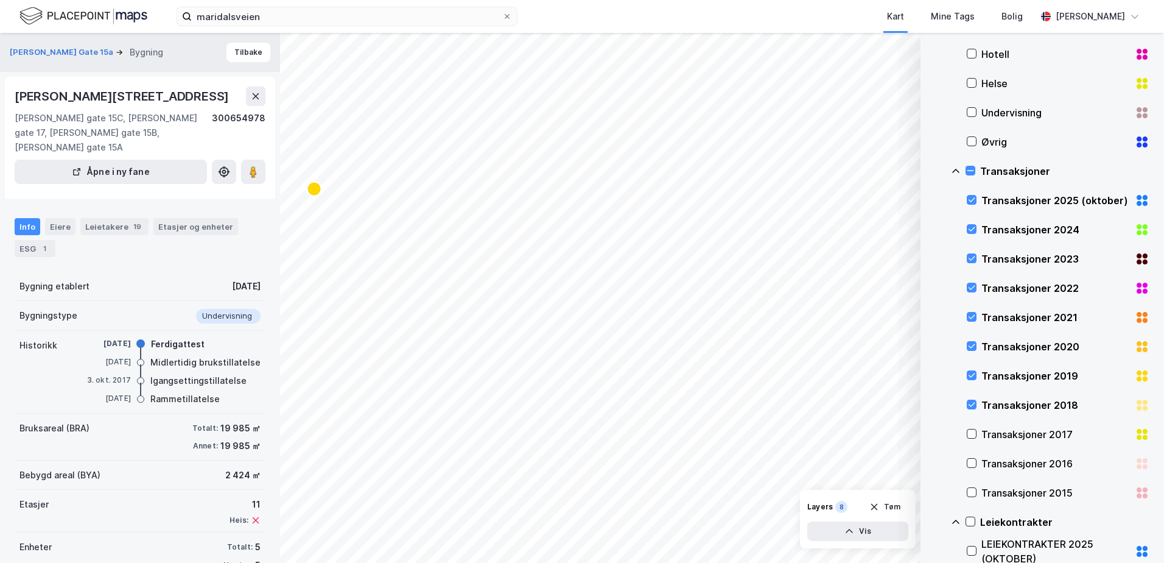
scroll to position [1, 0]
click at [239, 54] on button "Tilbake" at bounding box center [248, 50] width 44 height 19
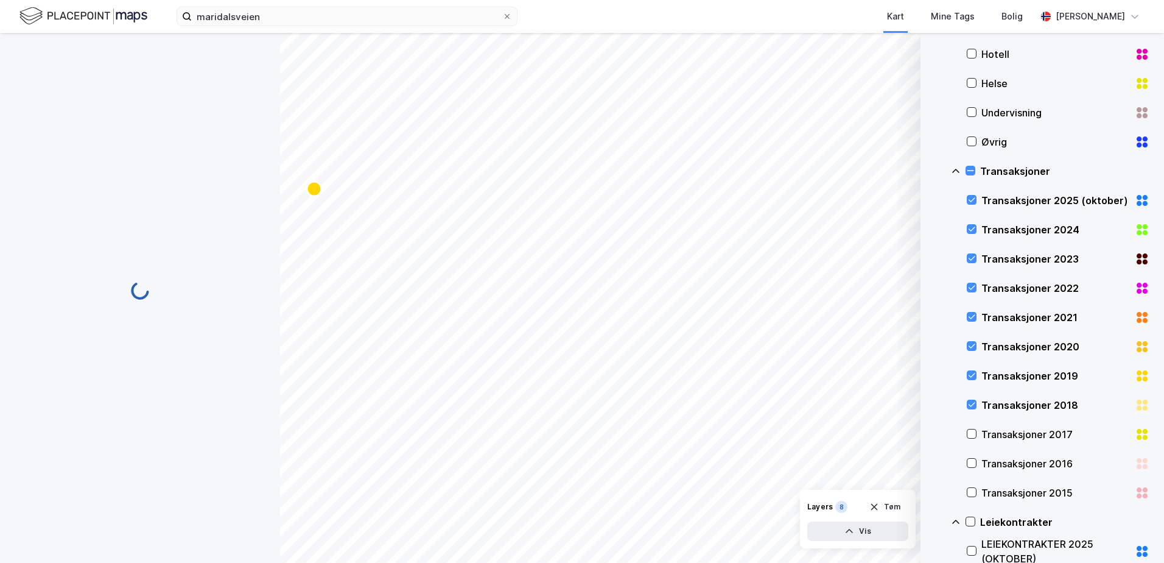
scroll to position [1, 0]
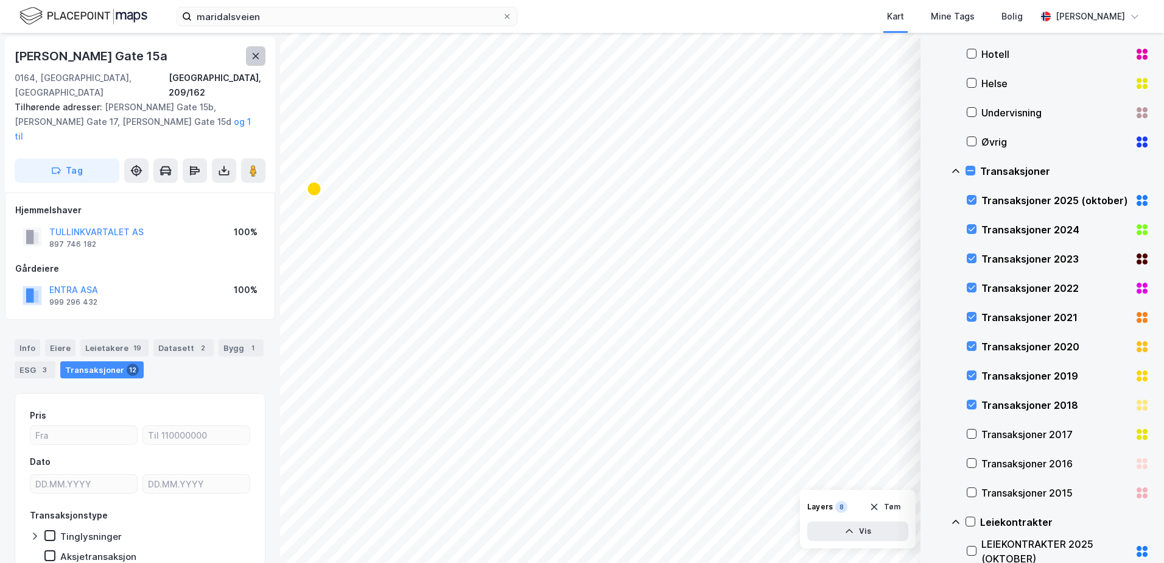
click at [258, 59] on icon at bounding box center [256, 56] width 10 height 10
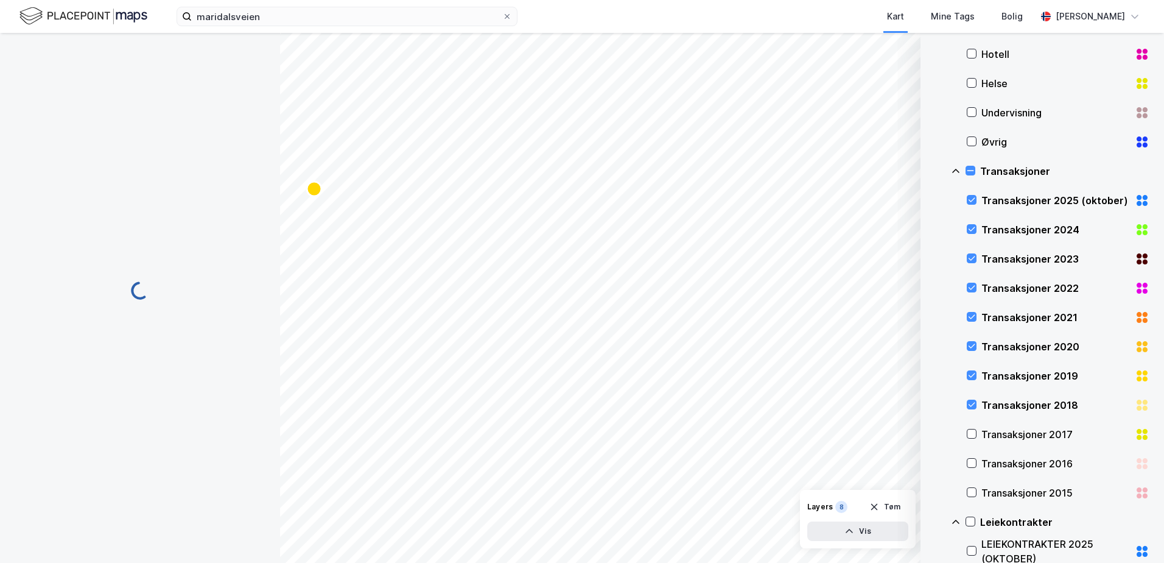
scroll to position [1, 0]
